Goal: Task Accomplishment & Management: Use online tool/utility

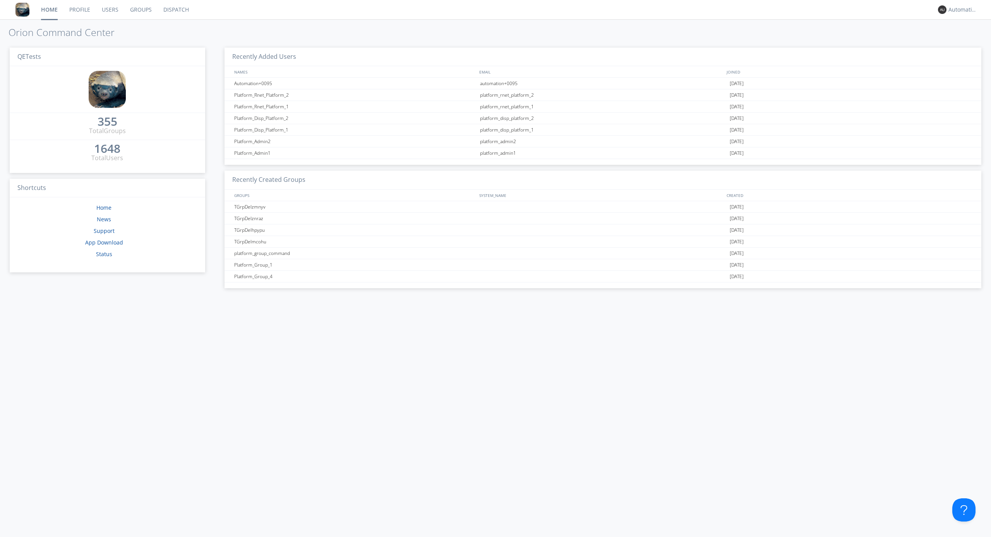
click at [175, 10] on link "Dispatch" at bounding box center [176, 9] width 37 height 19
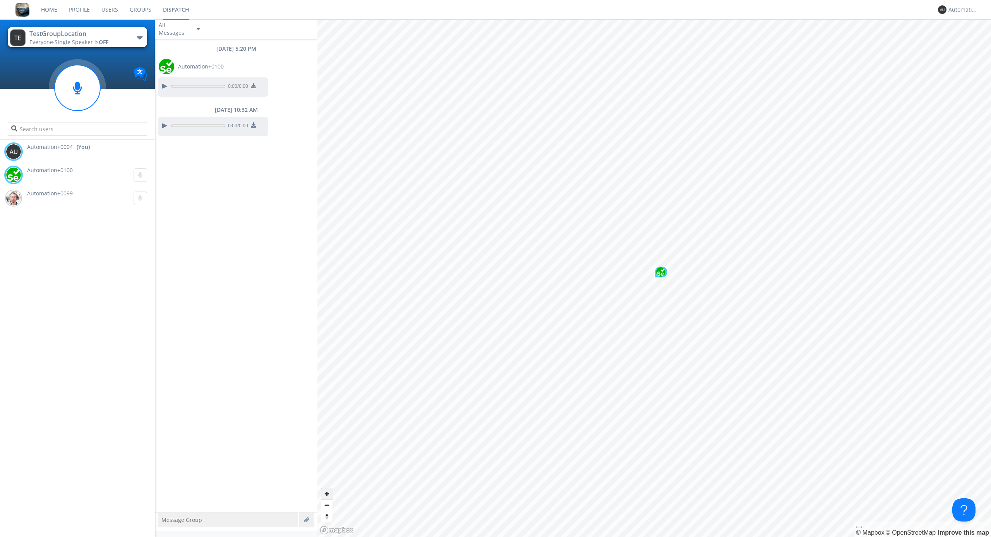
click at [327, 494] on span "Zoom in" at bounding box center [326, 494] width 11 height 11
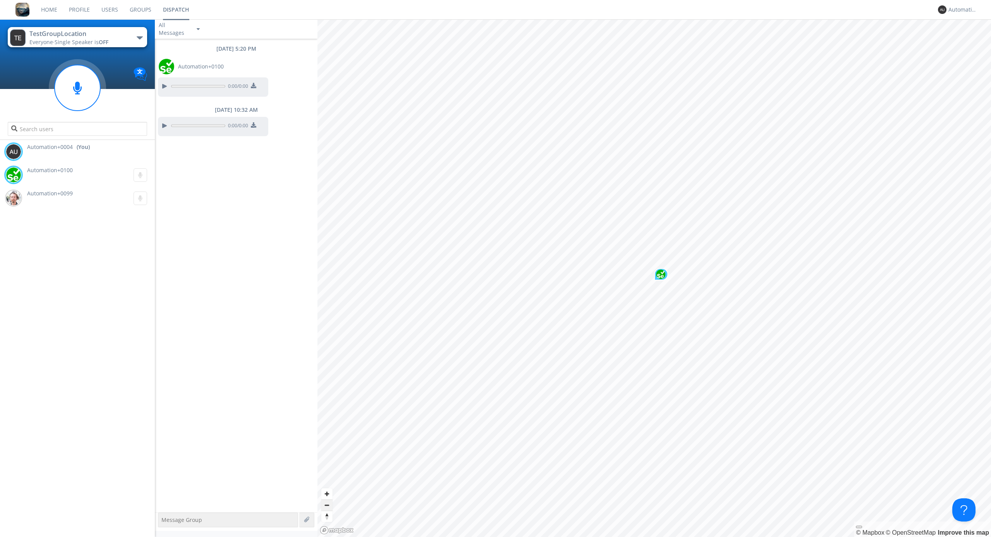
click at [327, 505] on span "Zoom out" at bounding box center [326, 505] width 11 height 11
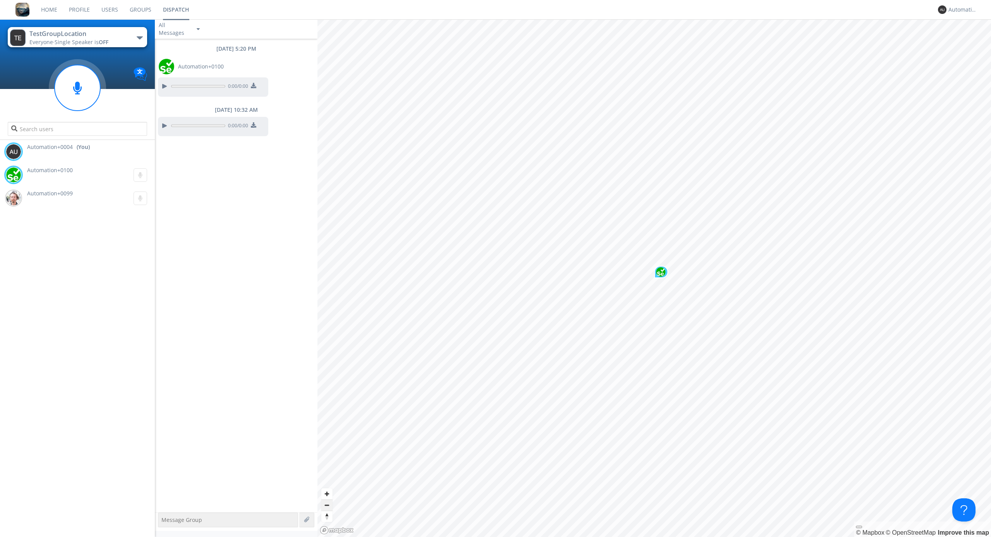
click at [327, 505] on span "Zoom out" at bounding box center [326, 505] width 11 height 11
